Goal: Find specific page/section: Find specific page/section

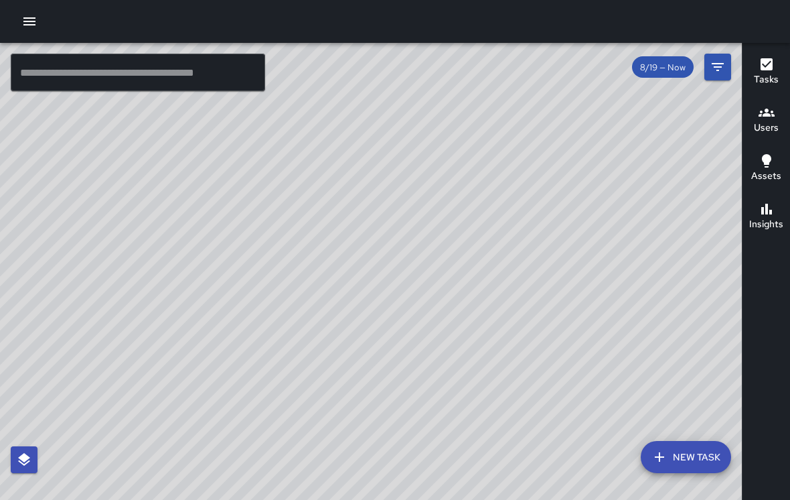
click at [467, 149] on div "© Mapbox © OpenStreetMap Improve this map" at bounding box center [371, 282] width 742 height 478
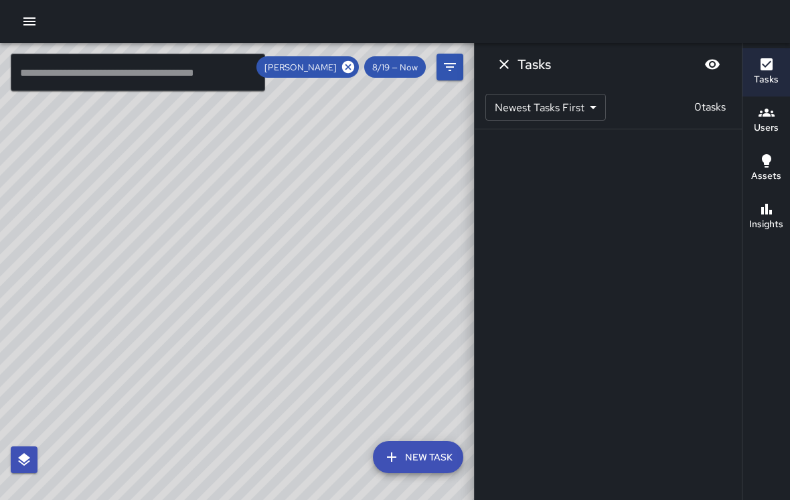
click at [356, 69] on icon at bounding box center [348, 67] width 15 height 15
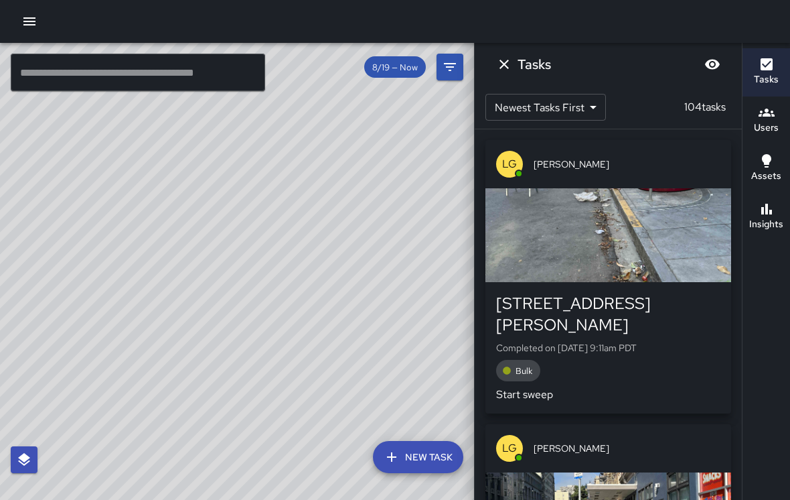
click at [350, 148] on div "© Mapbox © OpenStreetMap Improve this map" at bounding box center [237, 282] width 474 height 478
click at [346, 146] on div "© Mapbox © OpenStreetMap Improve this map" at bounding box center [237, 282] width 474 height 478
click at [345, 155] on div "© Mapbox © OpenStreetMap Improve this map" at bounding box center [237, 282] width 474 height 478
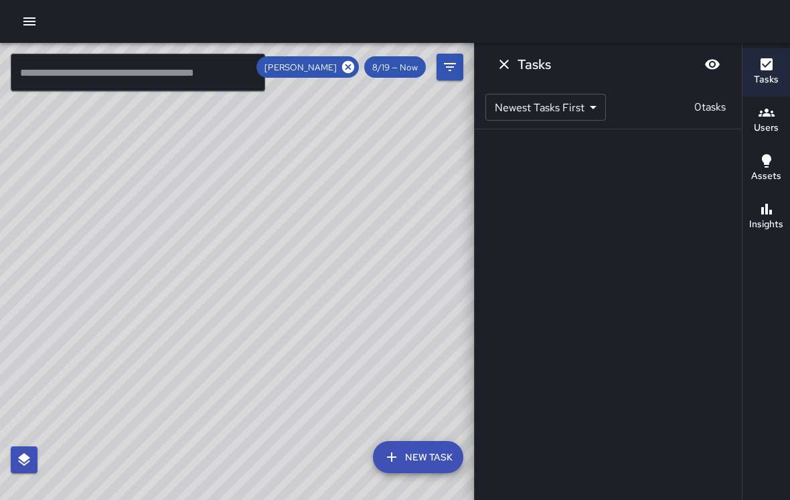
click at [498, 72] on icon "Dismiss" at bounding box center [504, 64] width 16 height 16
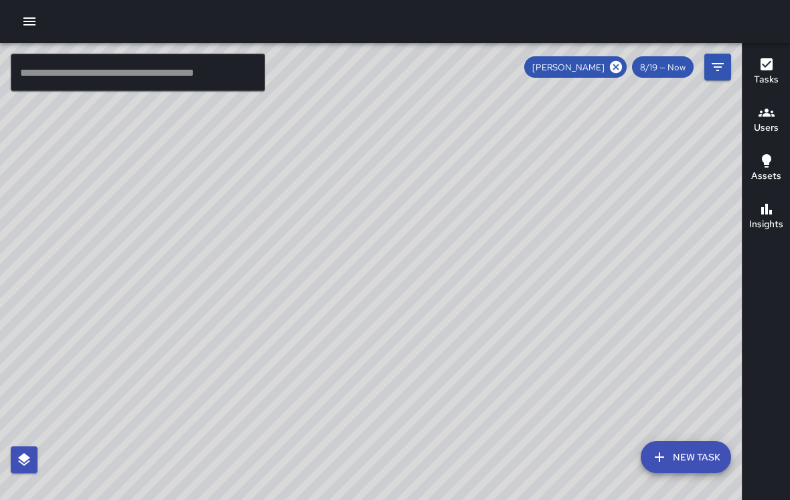
click at [618, 66] on icon at bounding box center [616, 67] width 15 height 15
click at [37, 29] on icon "button" at bounding box center [29, 21] width 16 height 16
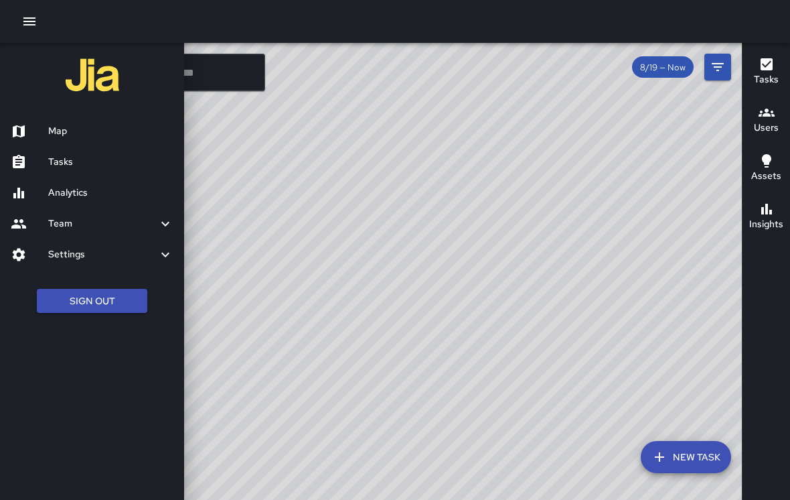
click at [60, 157] on h6 "Tasks" at bounding box center [110, 162] width 125 height 15
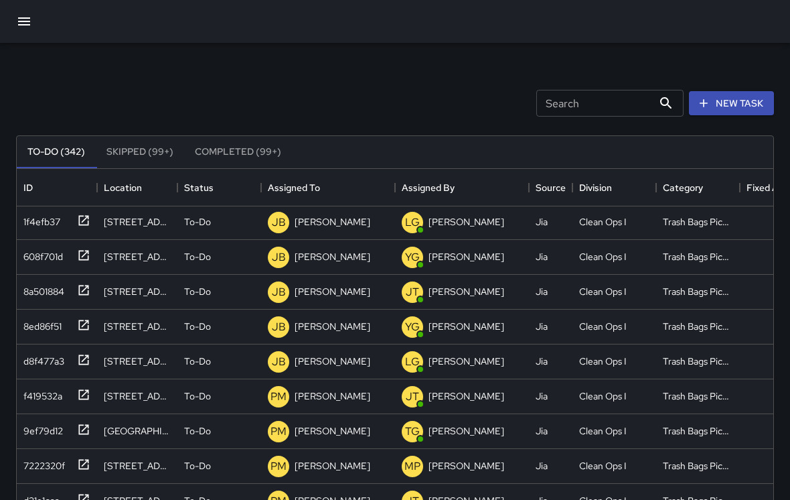
scroll to position [2719, 0]
click at [466, 370] on div "[PERSON_NAME]" at bounding box center [466, 360] width 81 height 19
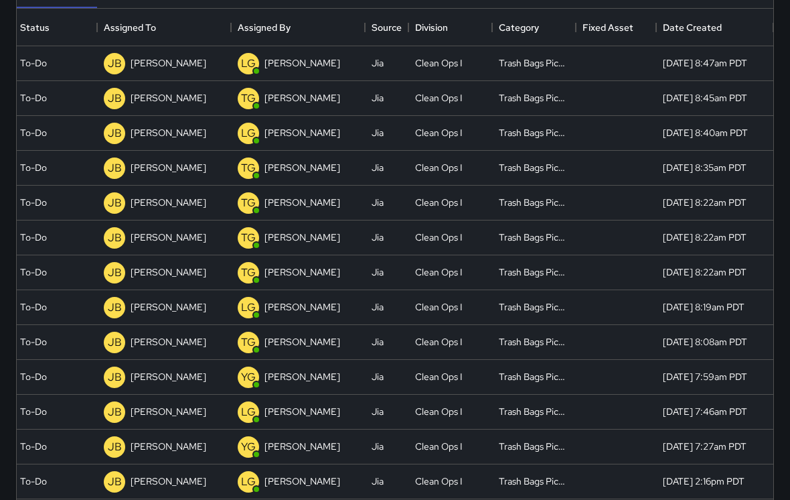
scroll to position [0, 0]
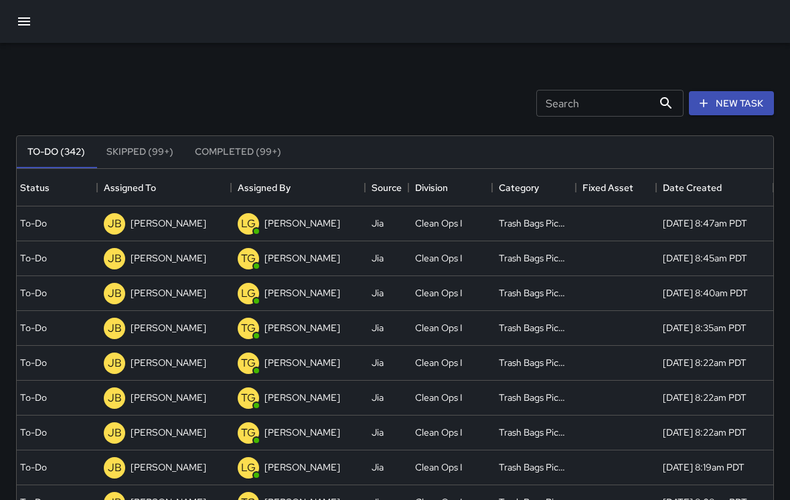
click at [131, 151] on button "Skipped (99+)" at bounding box center [140, 152] width 88 height 32
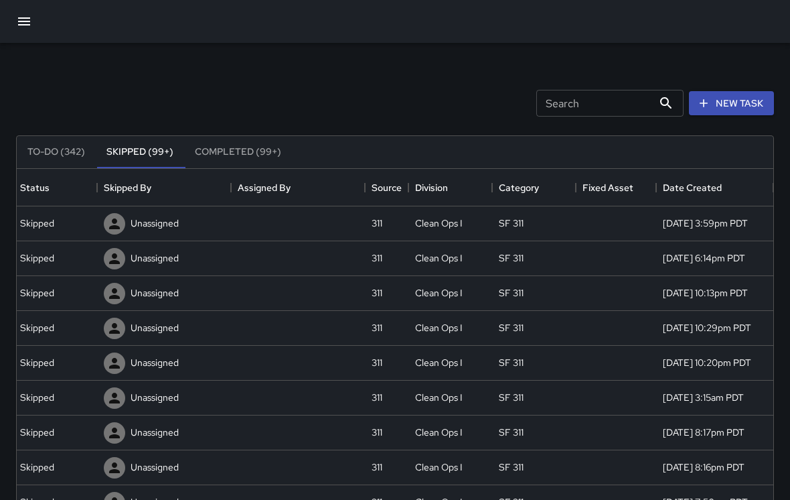
click at [56, 147] on button "To-Do (342)" at bounding box center [56, 152] width 79 height 32
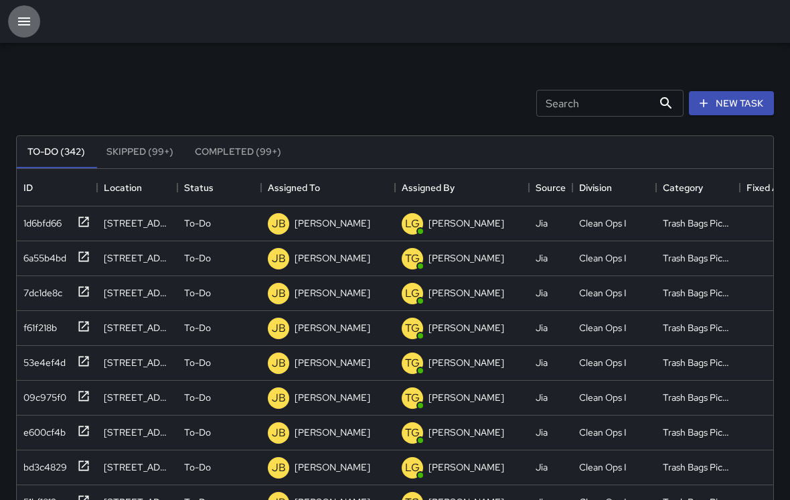
click at [26, 22] on icon "button" at bounding box center [24, 21] width 12 height 8
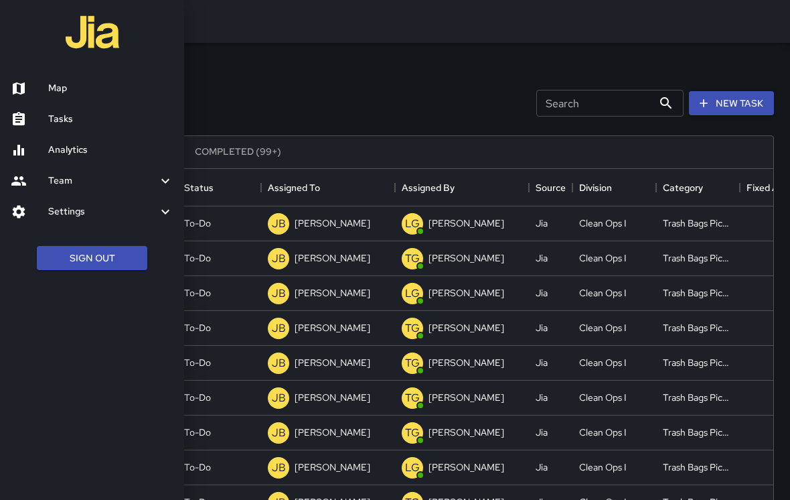
click at [54, 90] on h6 "Map" at bounding box center [110, 88] width 125 height 15
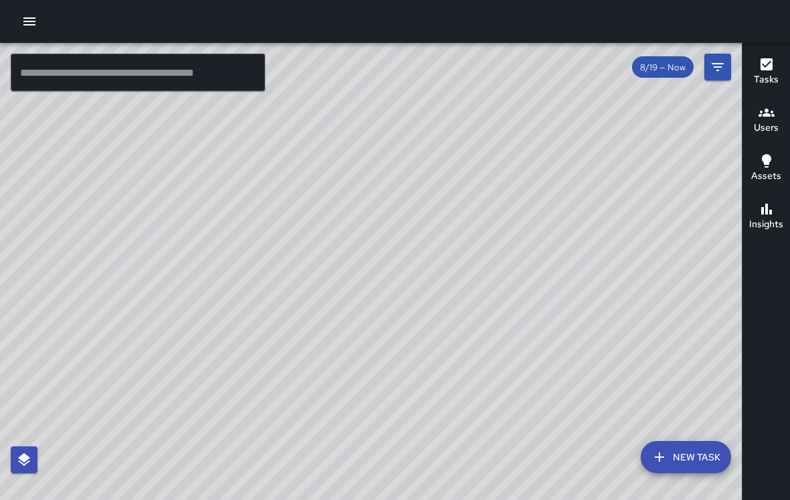
click at [771, 297] on div "Tasks Users Assets Insights" at bounding box center [766, 271] width 48 height 457
click at [779, 336] on div "Tasks Users Assets Insights" at bounding box center [766, 271] width 48 height 457
